Goal: Task Accomplishment & Management: Manage account settings

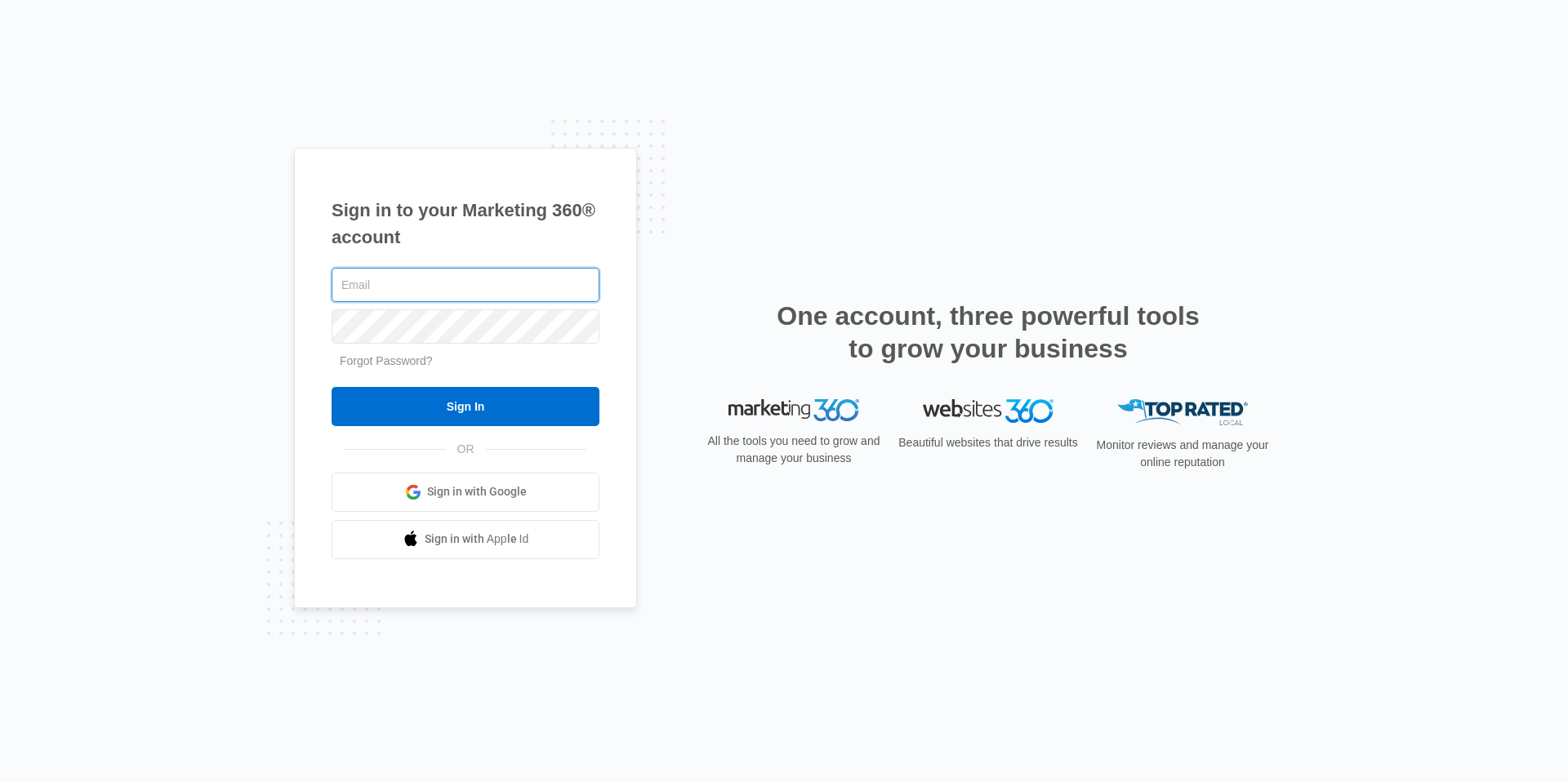
type input "[EMAIL_ADDRESS][DOMAIN_NAME]"
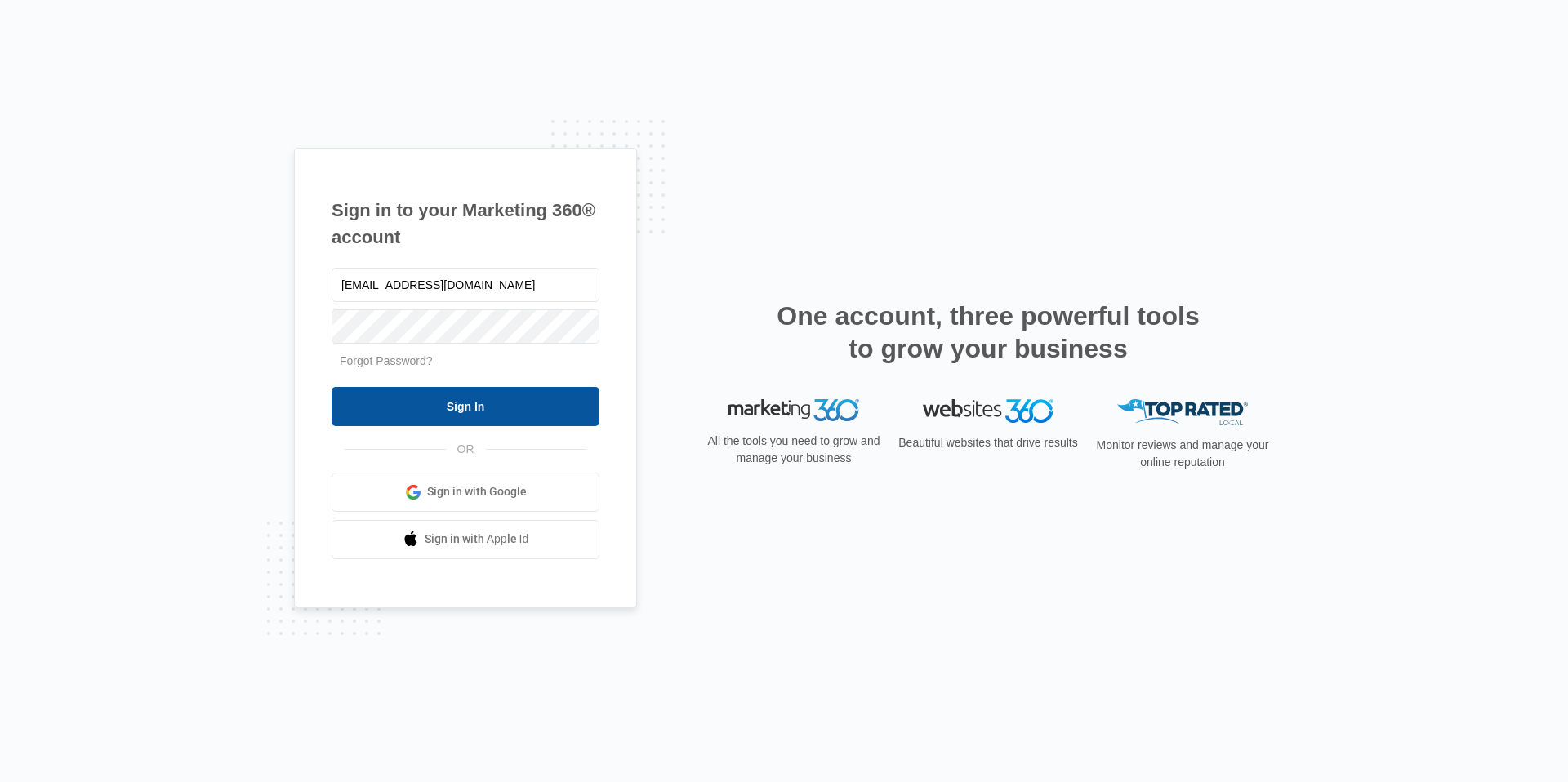
click at [484, 411] on input "Sign In" at bounding box center [465, 406] width 268 height 39
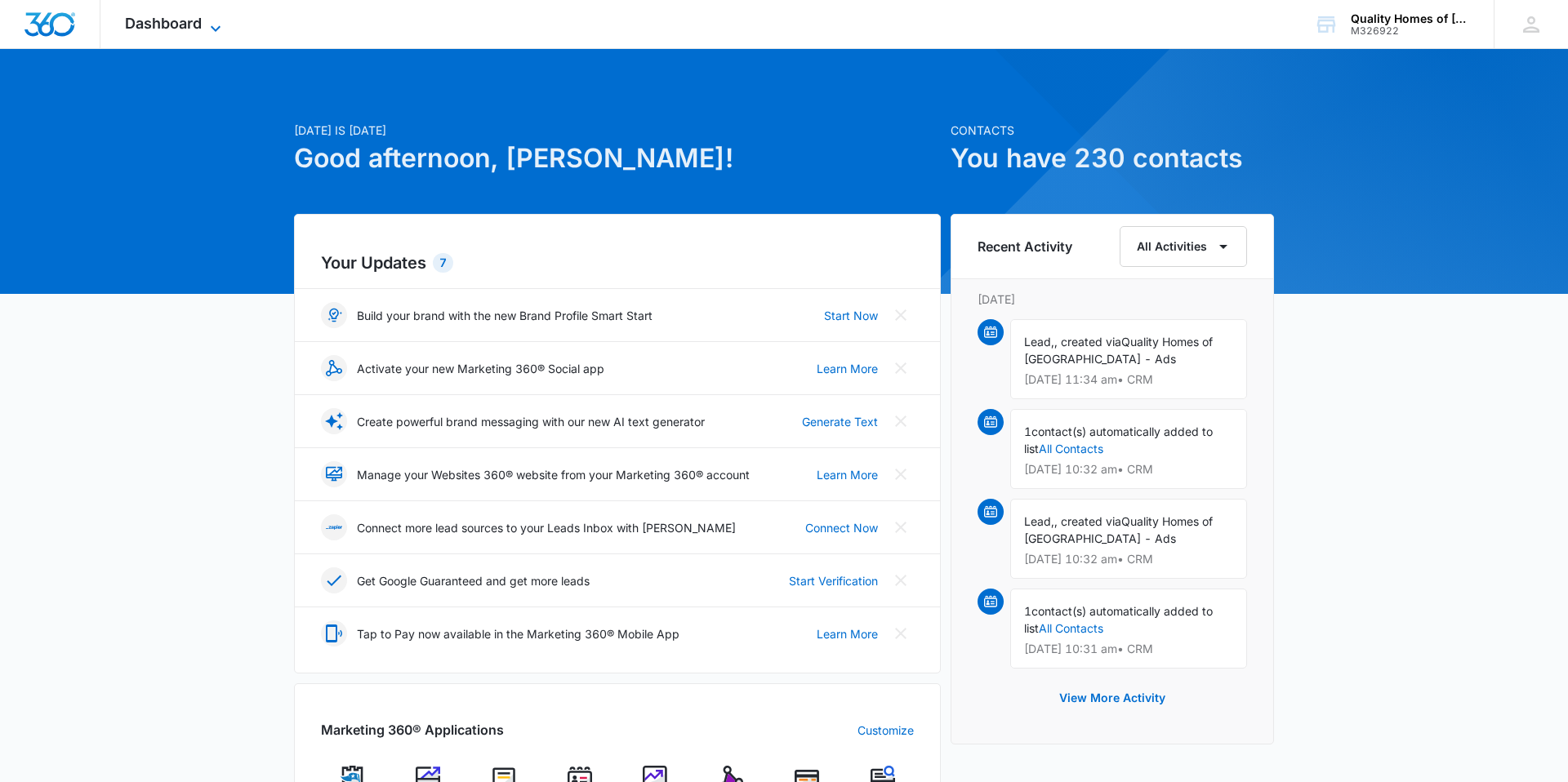
click at [128, 28] on span "Dashboard" at bounding box center [163, 23] width 77 height 18
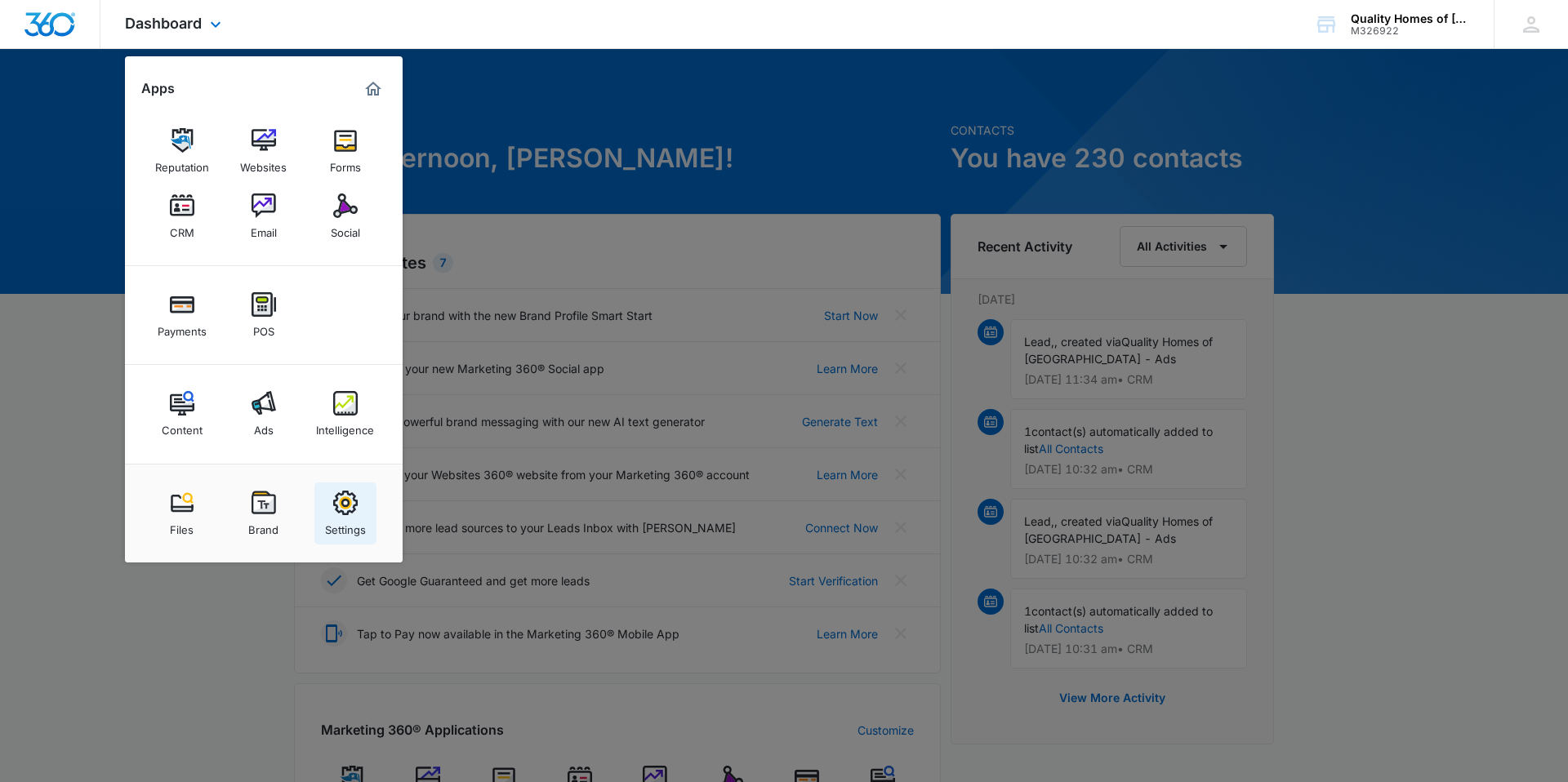
click at [360, 507] on link "Settings" at bounding box center [344, 513] width 62 height 62
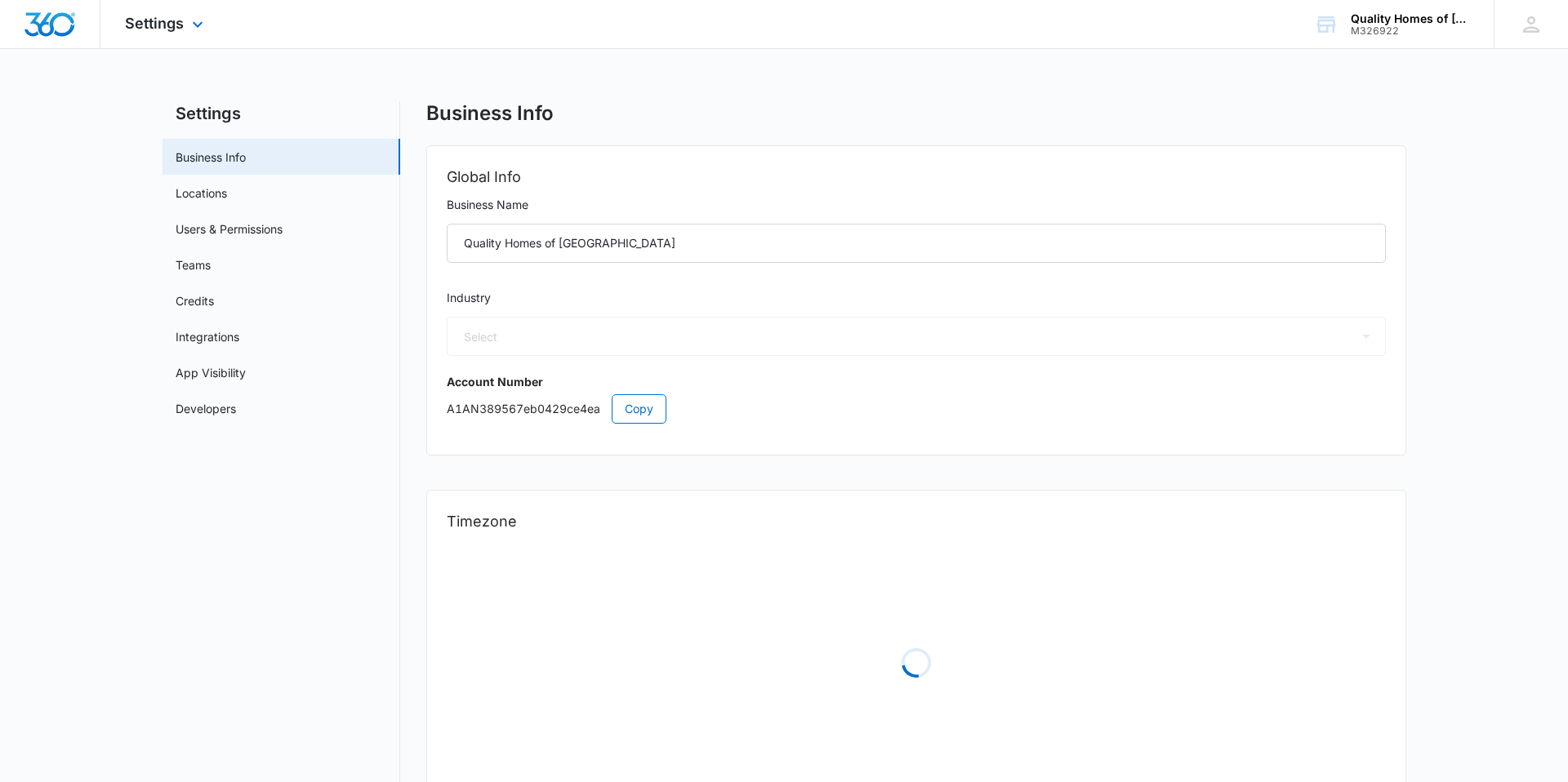
select select "52"
select select "US"
select select "America/[GEOGRAPHIC_DATA]"
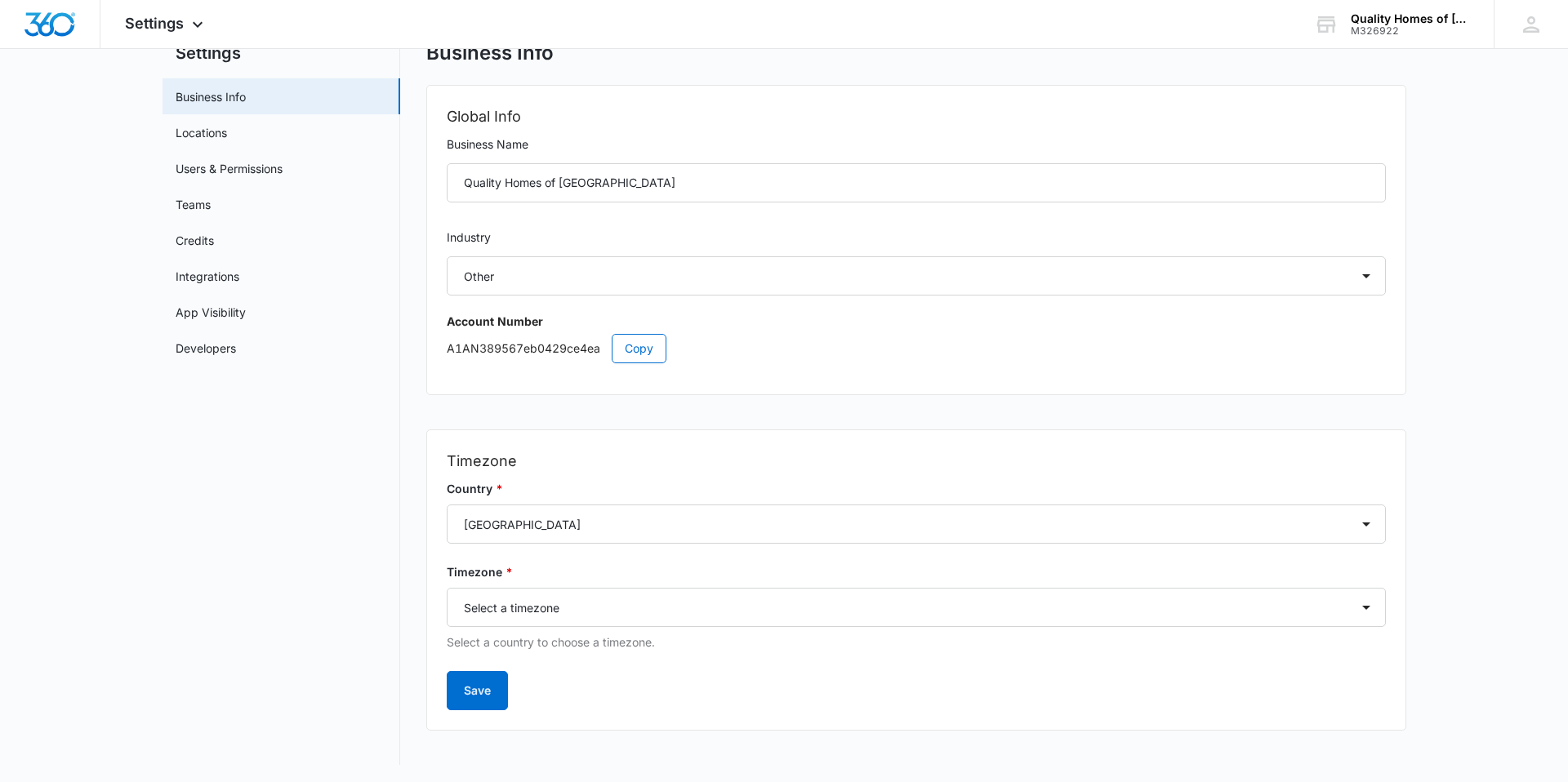
scroll to position [63, 0]
click at [215, 138] on link "Locations" at bounding box center [201, 130] width 52 height 18
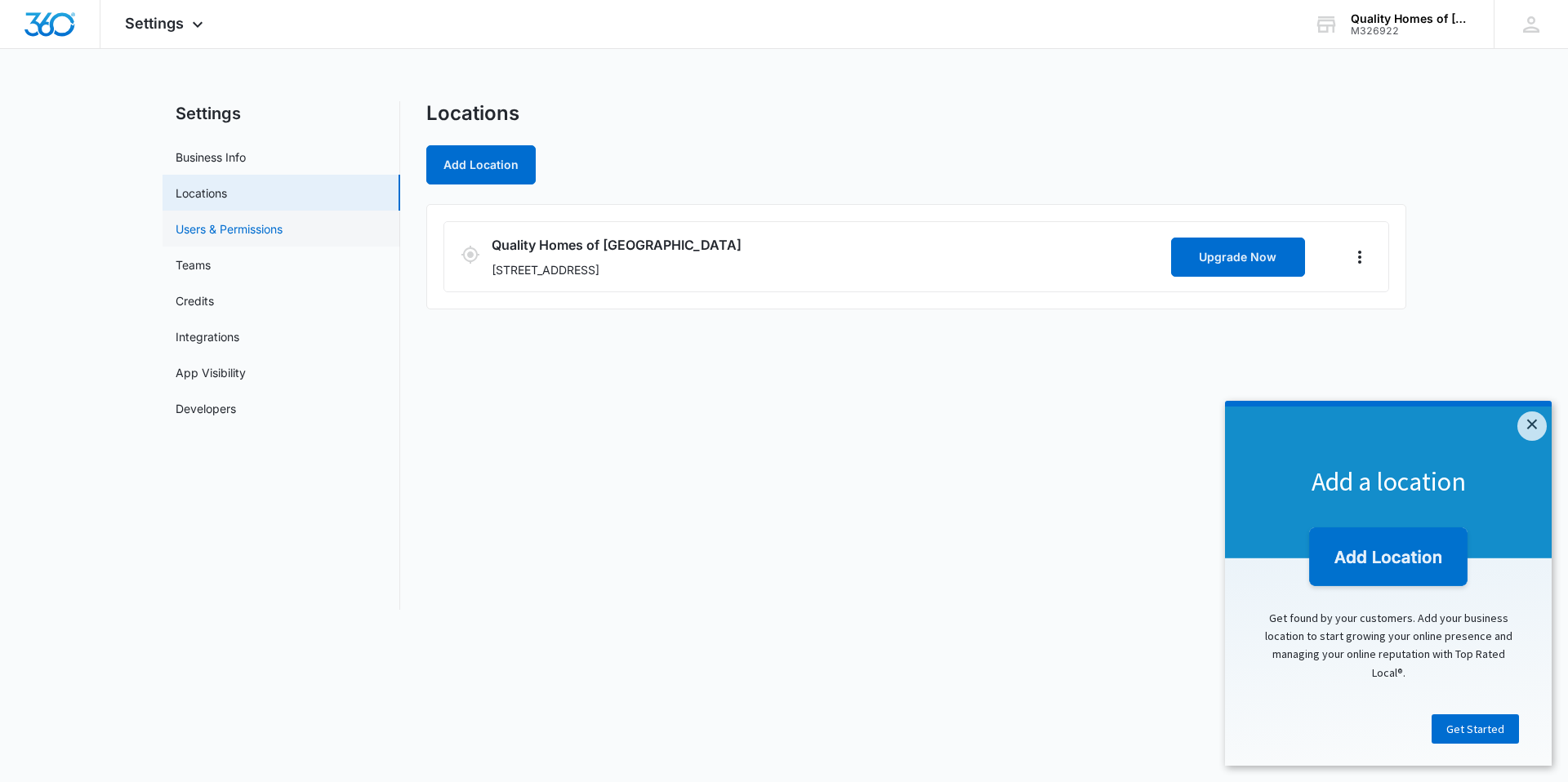
click at [234, 230] on link "Users & Permissions" at bounding box center [229, 229] width 107 height 18
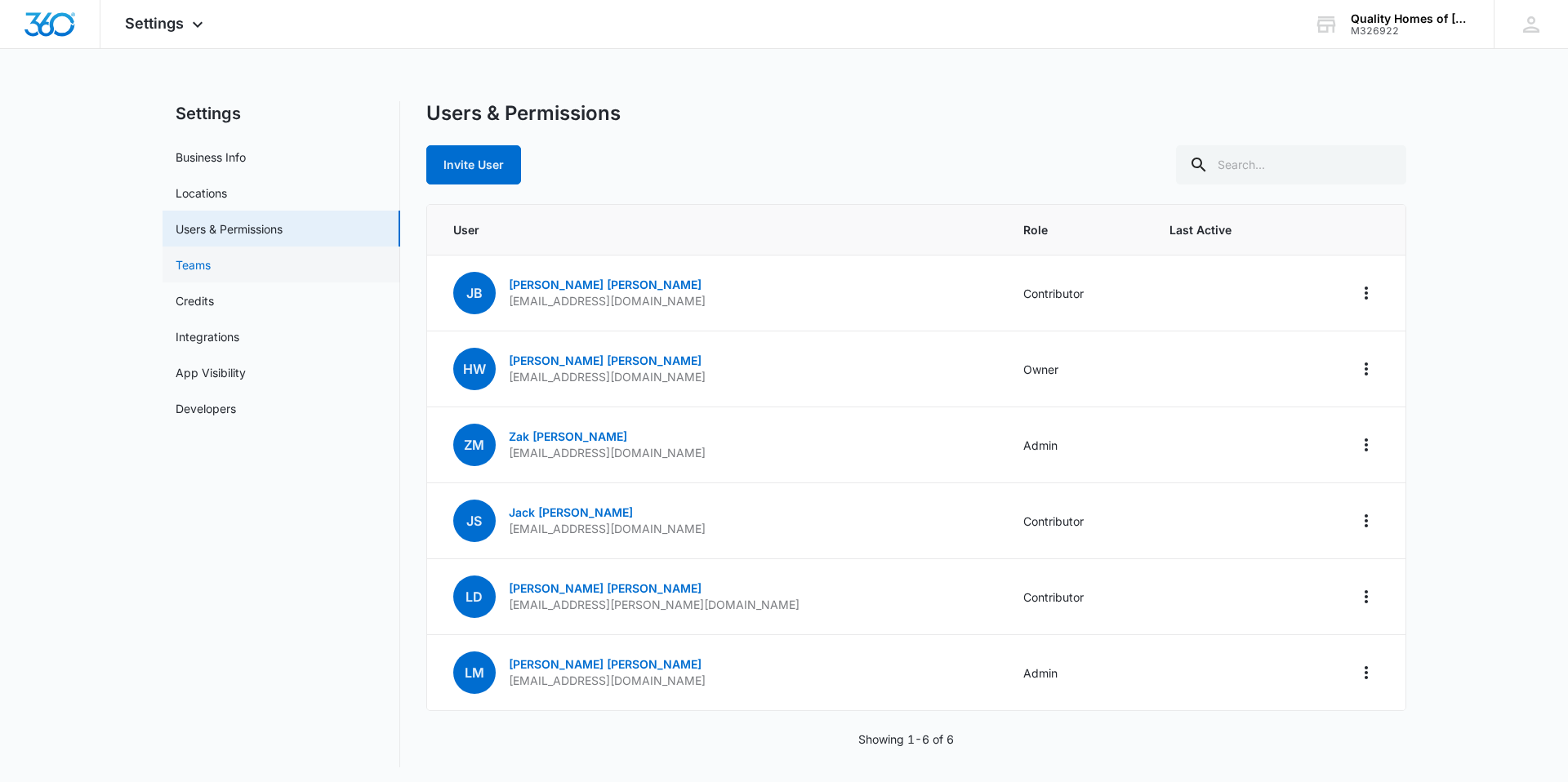
click at [211, 263] on link "Teams" at bounding box center [193, 265] width 35 height 18
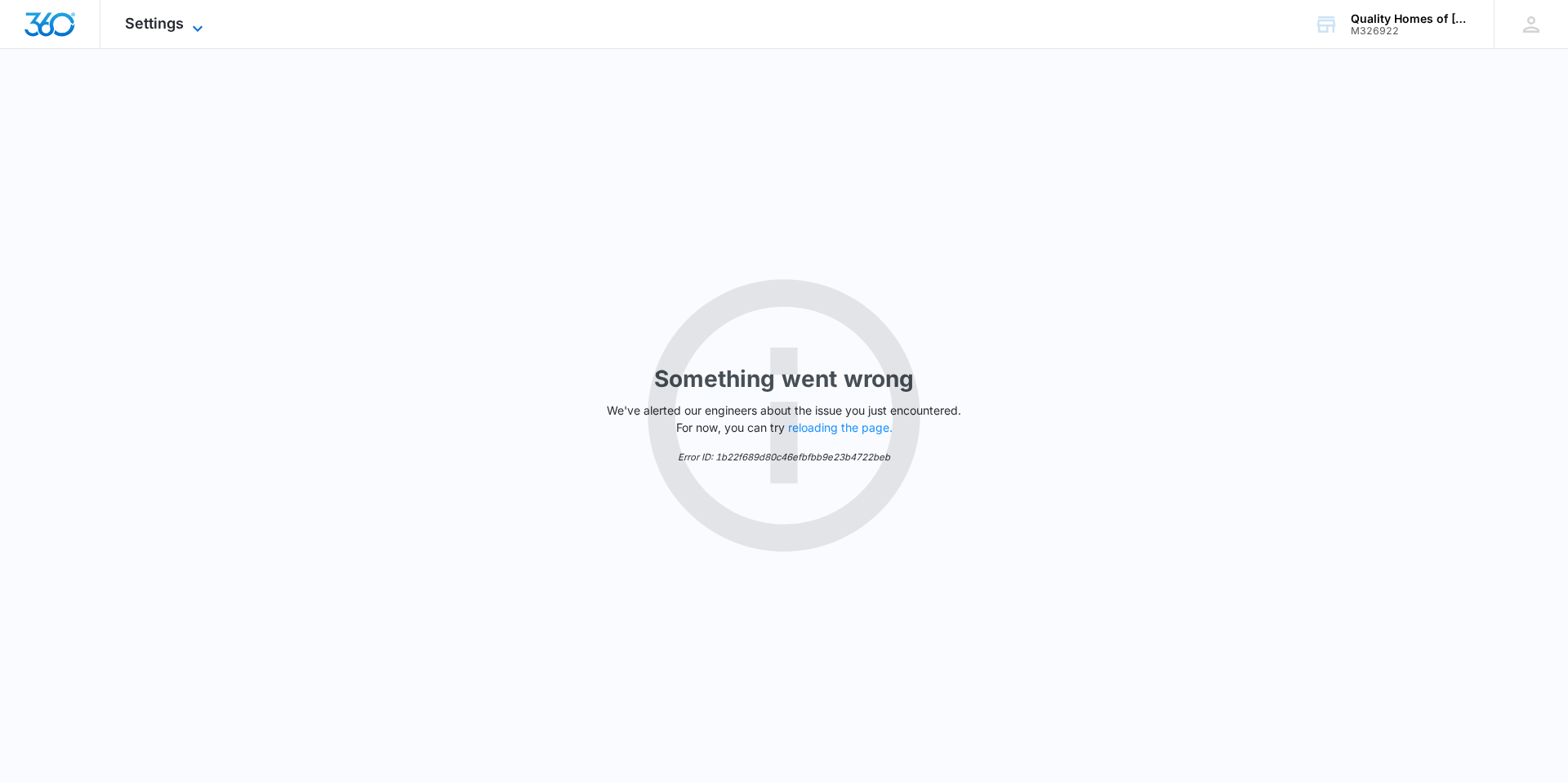
click at [180, 28] on span "Settings" at bounding box center [154, 23] width 59 height 18
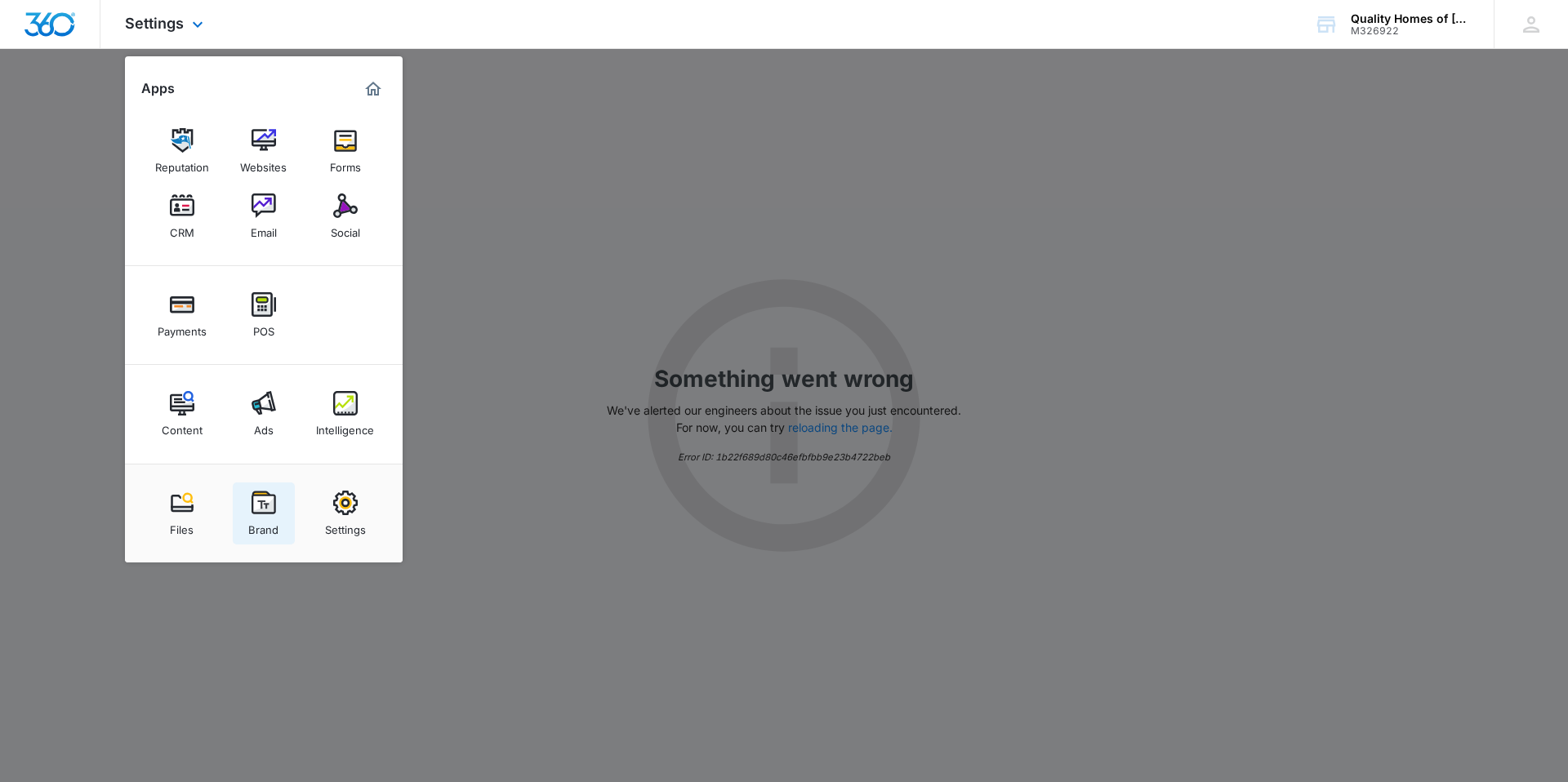
click at [290, 510] on link "Brand" at bounding box center [263, 513] width 62 height 62
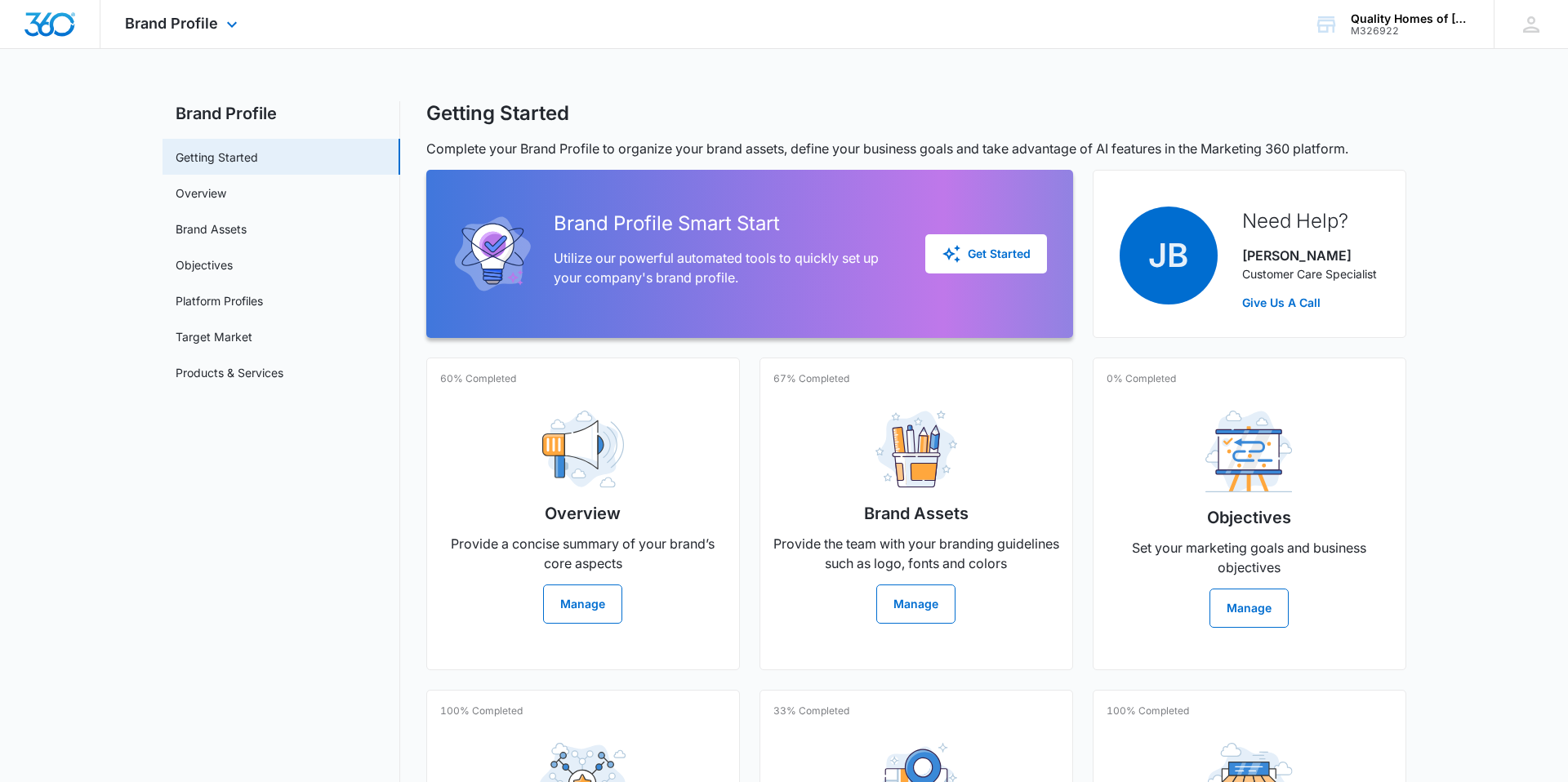
click at [232, 36] on div "Brand Profile Apps Reputation Websites Forms CRM Email Social Payments POS Cont…" at bounding box center [184, 24] width 166 height 48
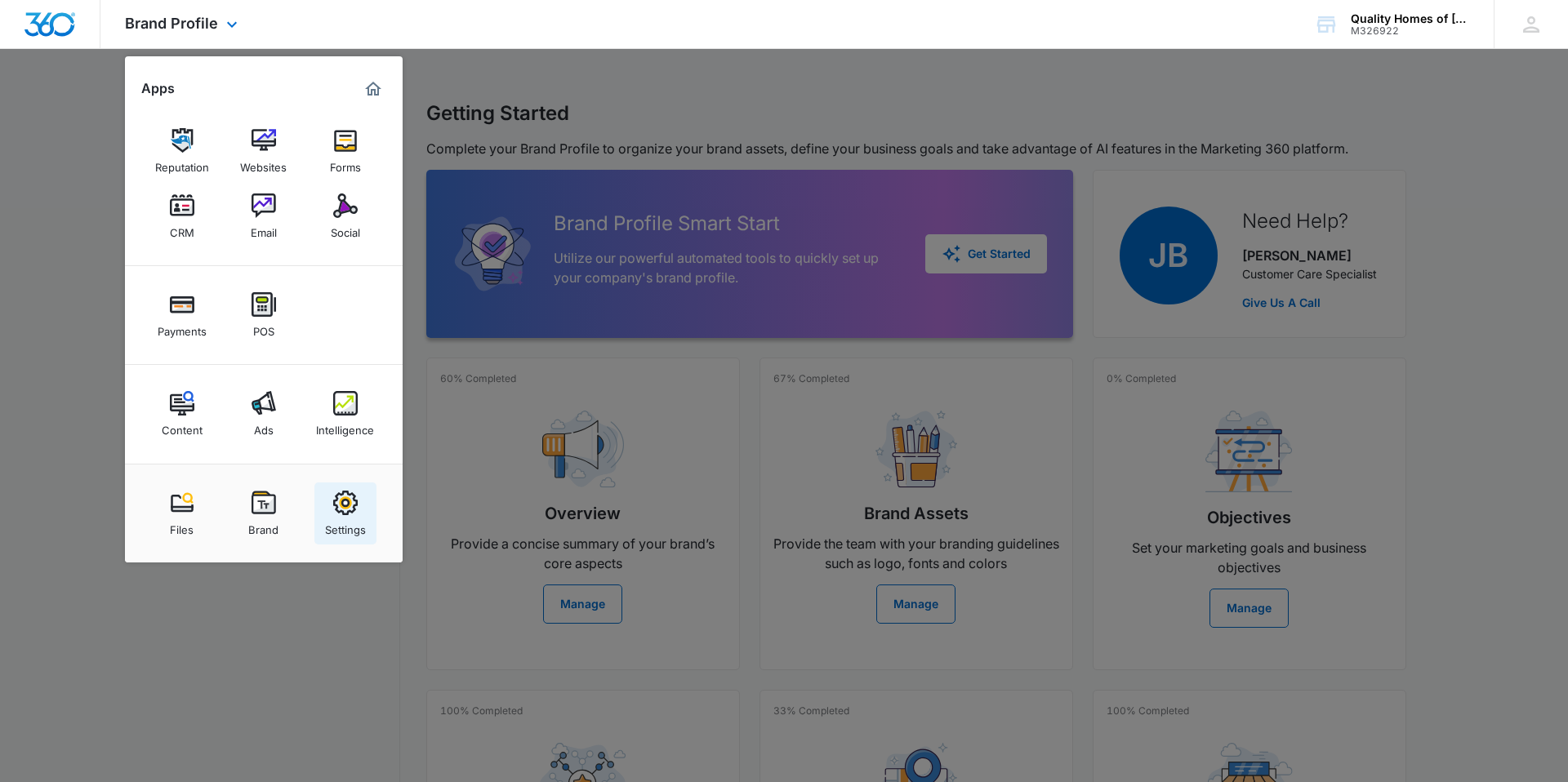
click at [327, 489] on link "Settings" at bounding box center [344, 513] width 62 height 62
select select "52"
select select "US"
select select "America/[GEOGRAPHIC_DATA]"
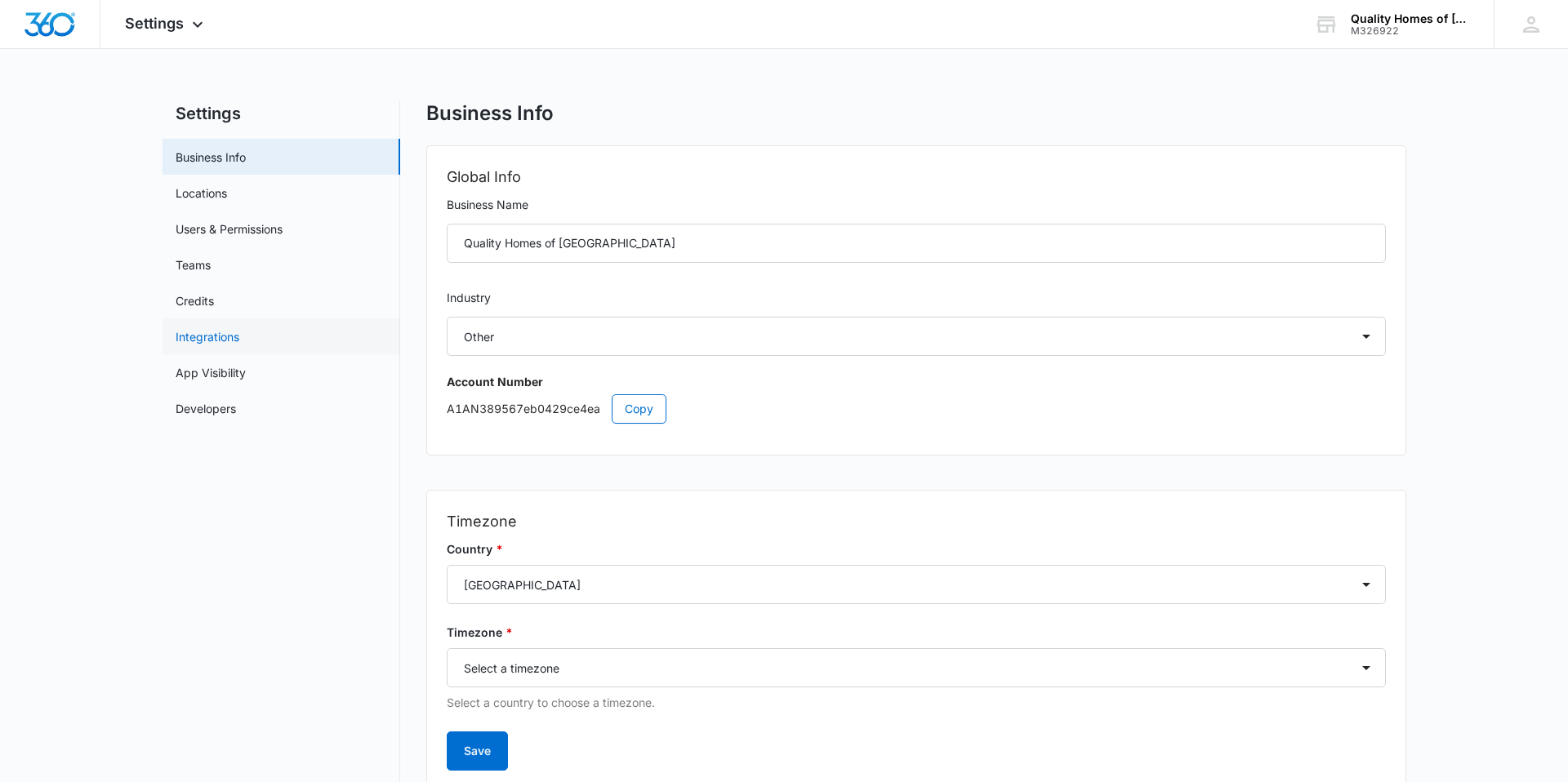
click at [235, 331] on link "Integrations" at bounding box center [207, 337] width 64 height 18
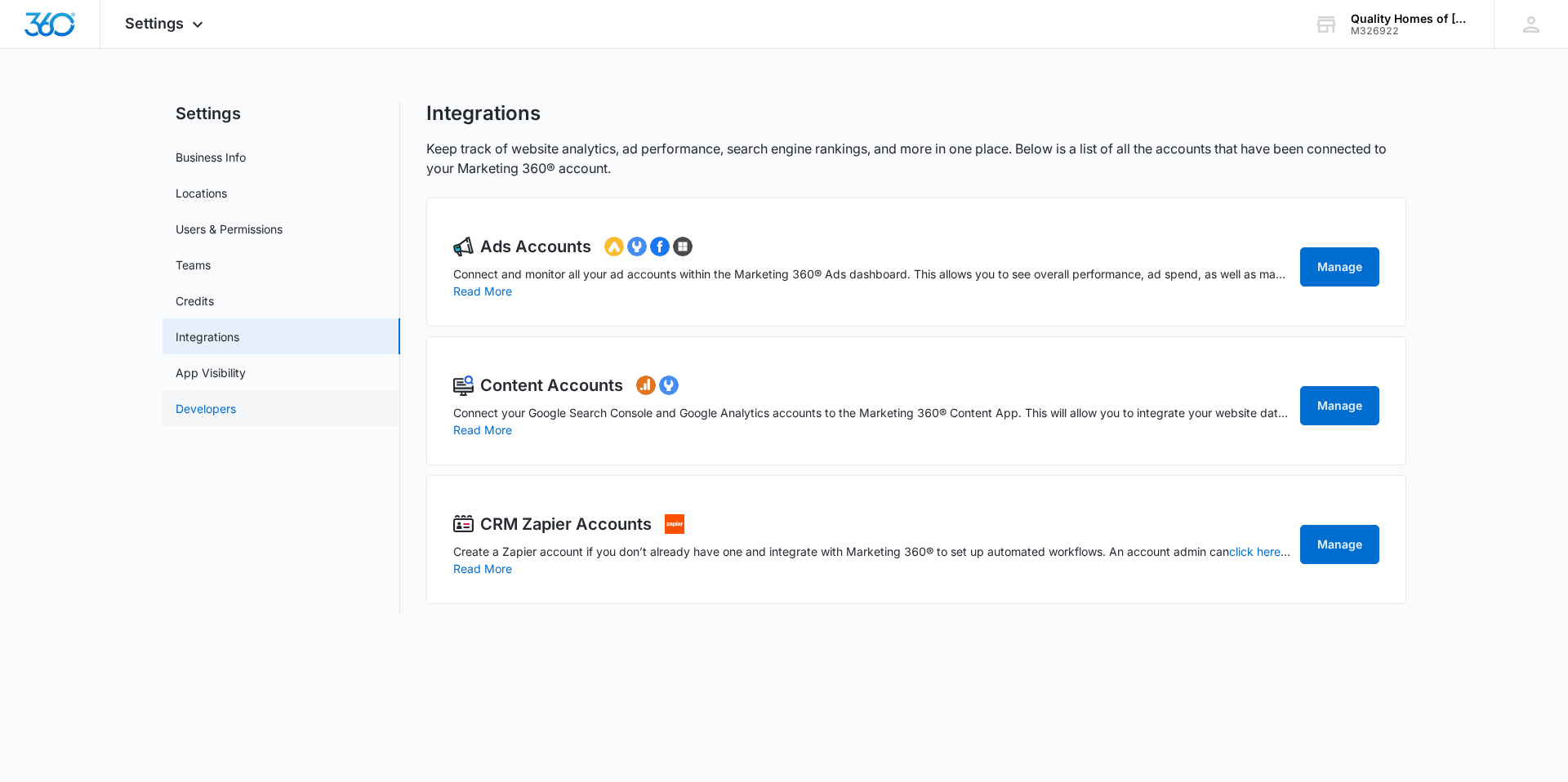
click at [236, 400] on link "Developers" at bounding box center [205, 408] width 60 height 18
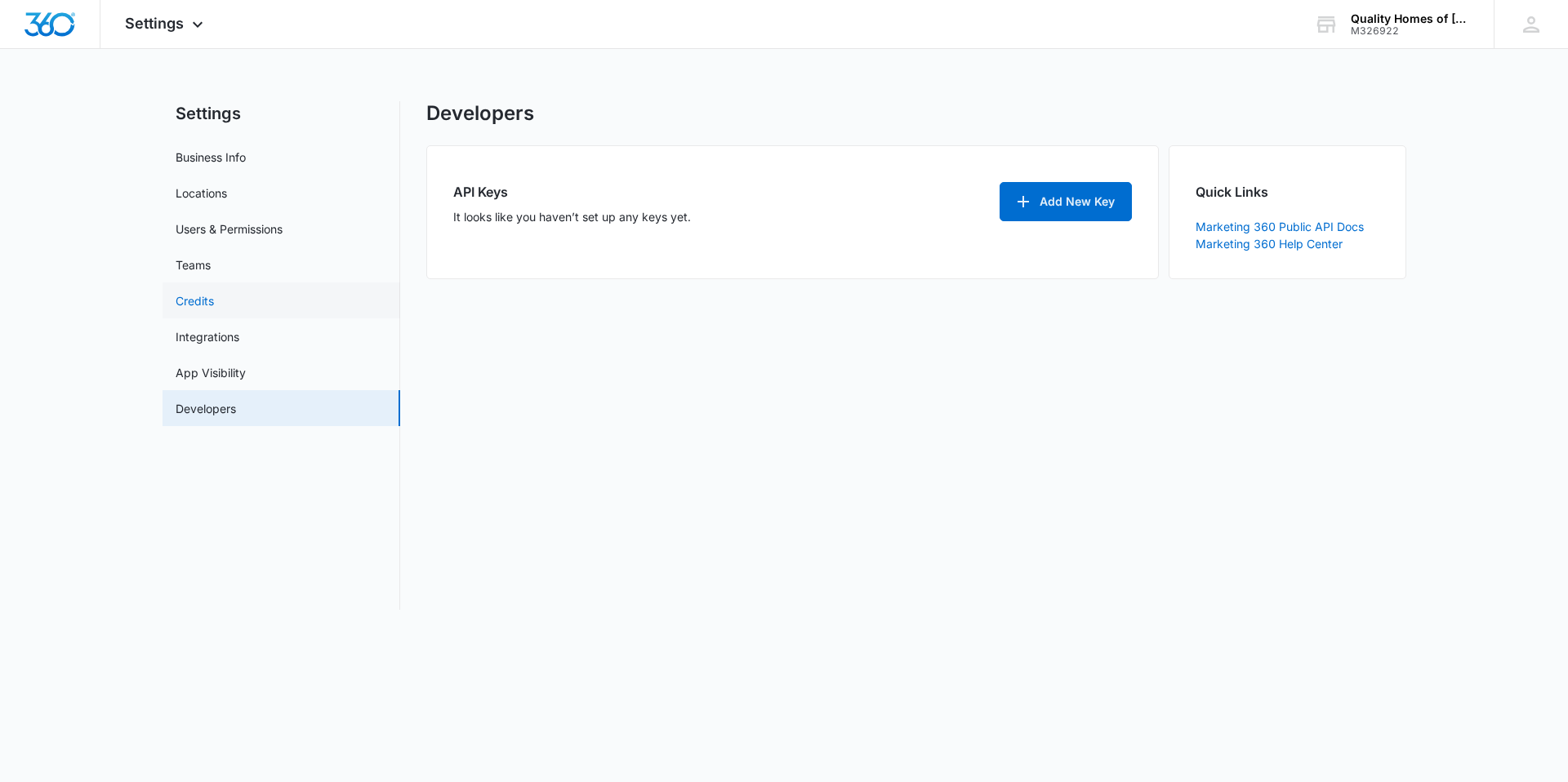
click at [214, 307] on link "Credits" at bounding box center [195, 301] width 39 height 18
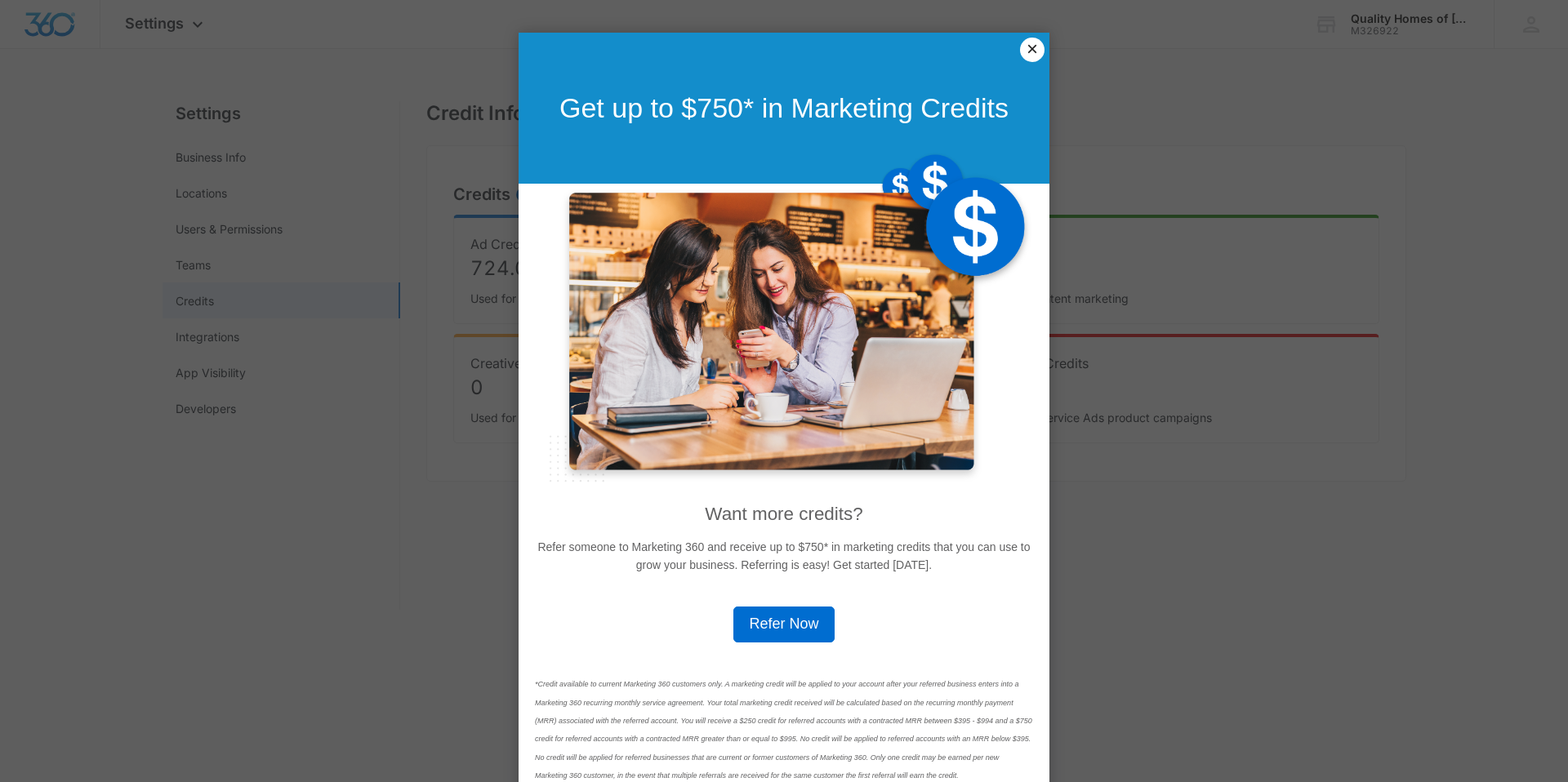
click at [1022, 56] on link "×" at bounding box center [1032, 50] width 25 height 25
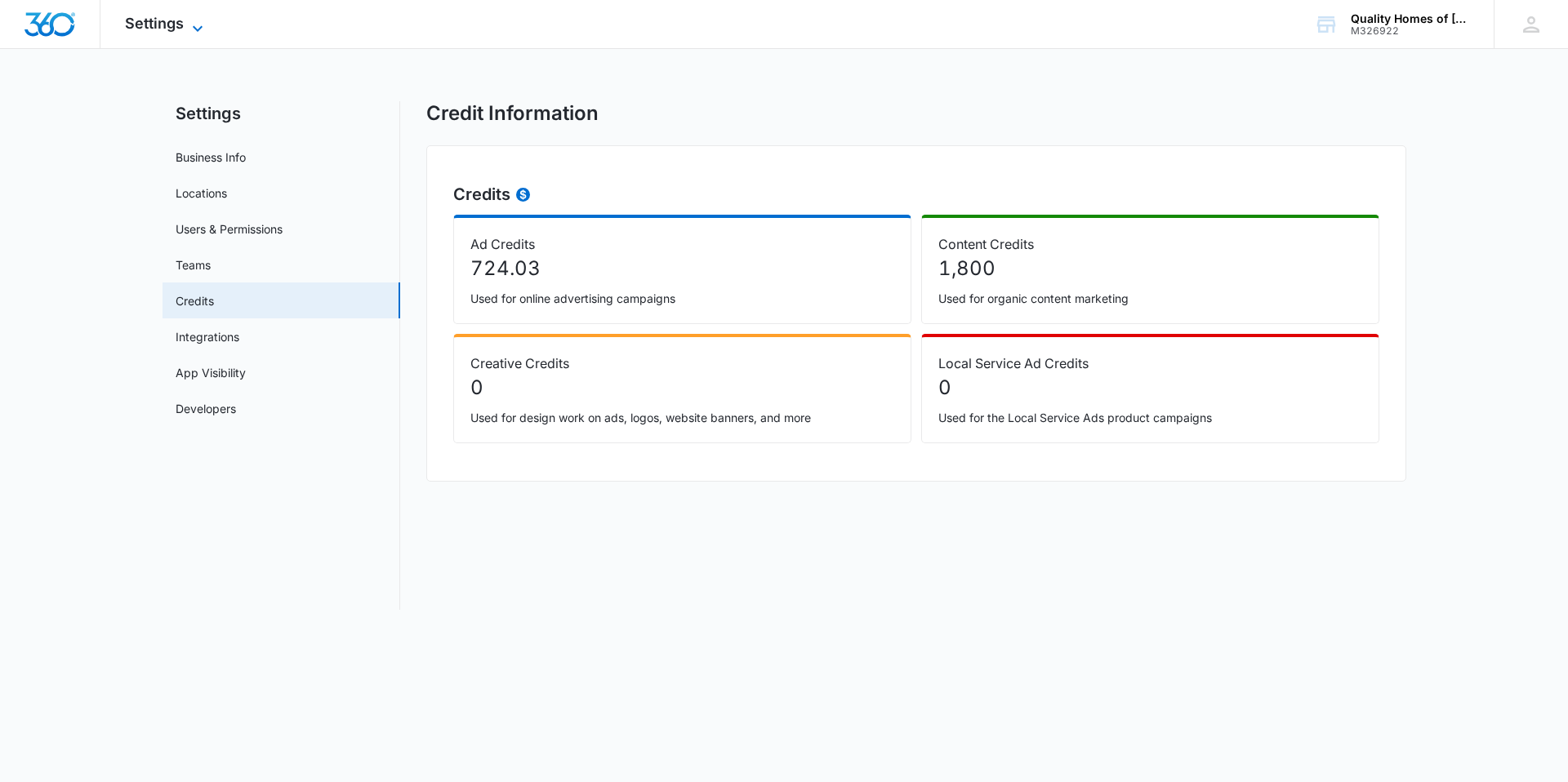
click at [187, 30] on icon at bounding box center [197, 28] width 19 height 19
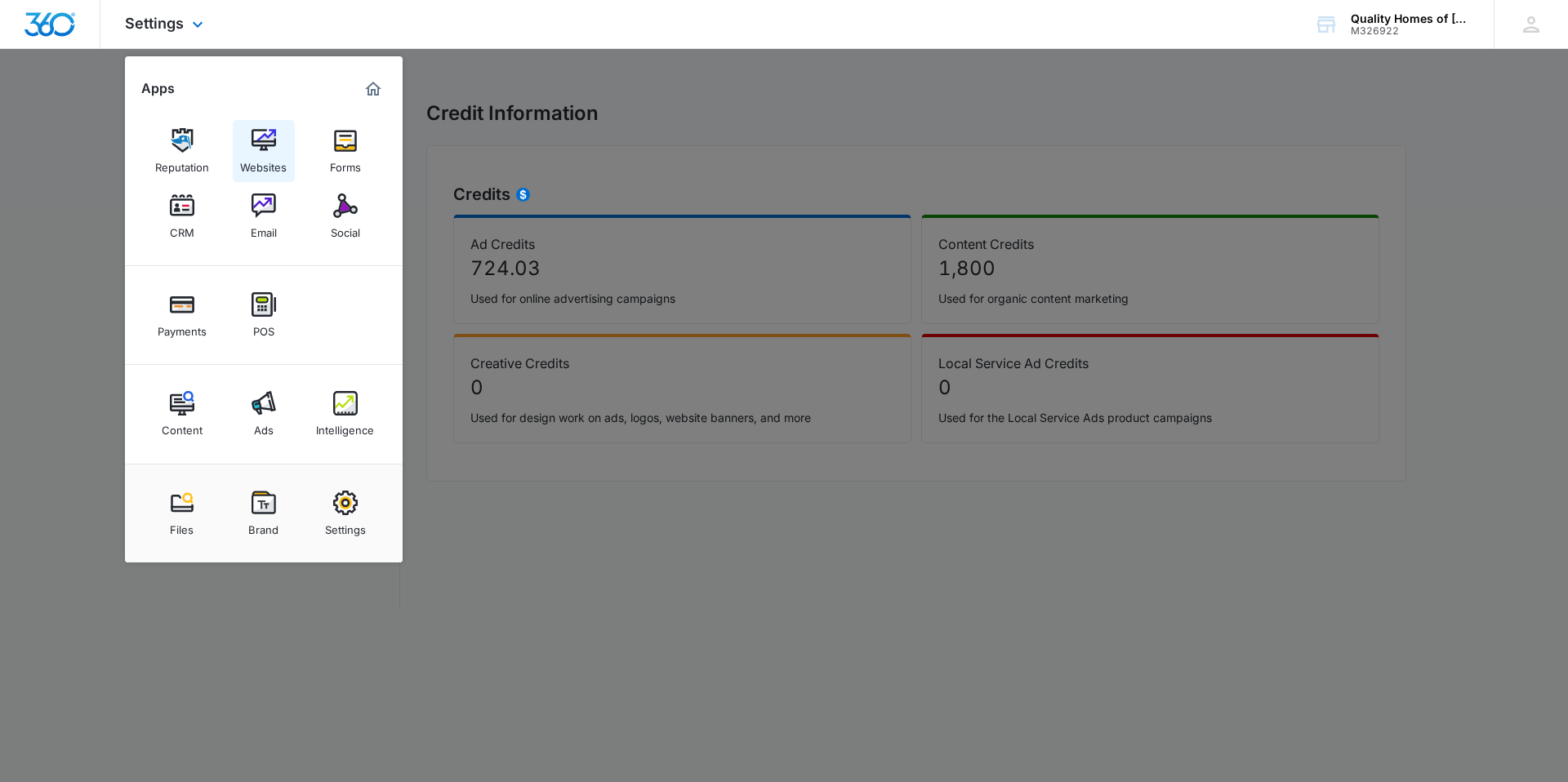
click at [259, 126] on link "Websites" at bounding box center [263, 150] width 62 height 62
